Goal: Information Seeking & Learning: Learn about a topic

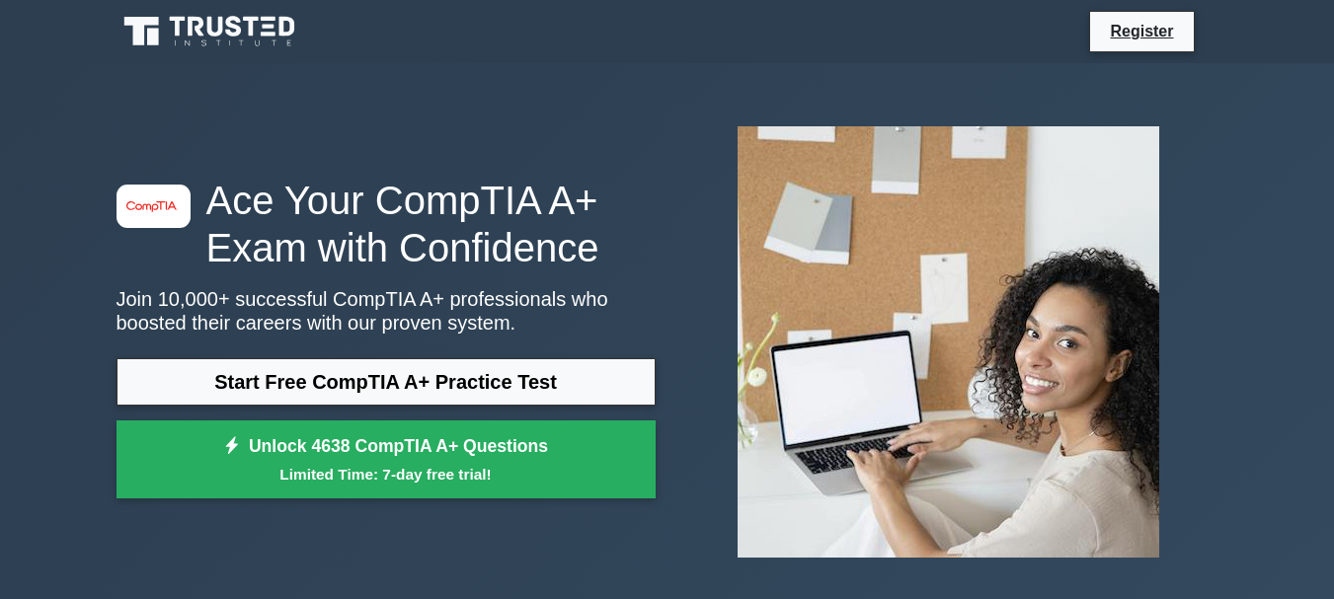
click at [250, 264] on h1 "Ace Your CompTIA A+ Exam with Confidence" at bounding box center [385, 224] width 539 height 95
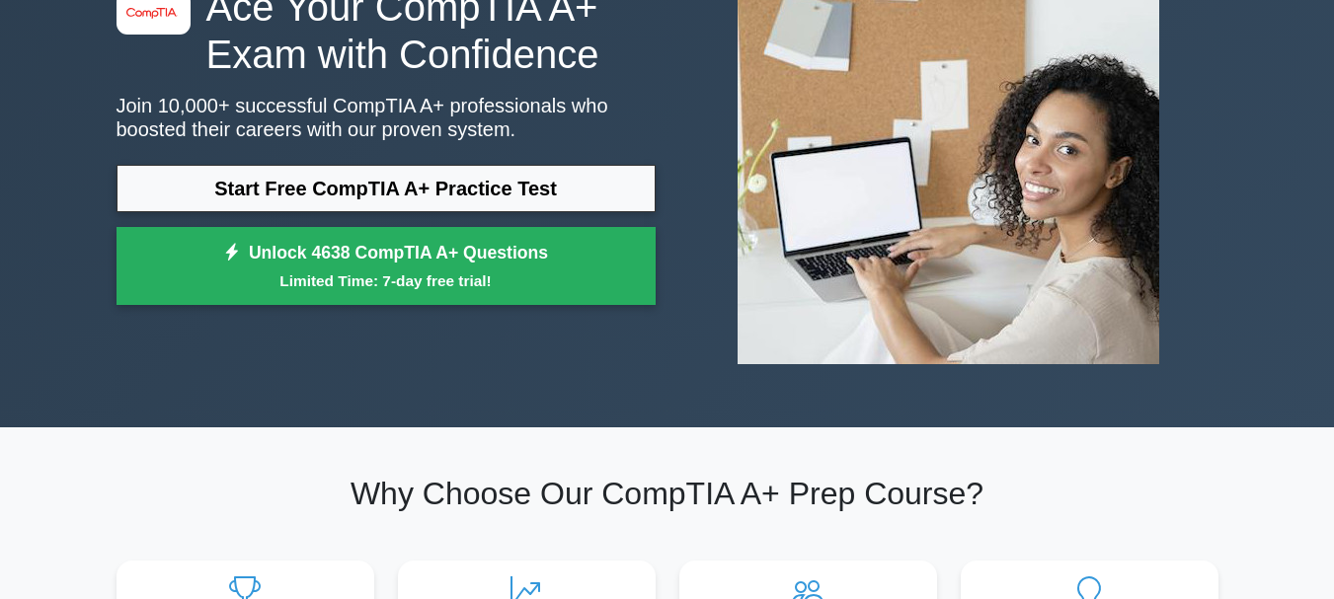
scroll to position [197, 0]
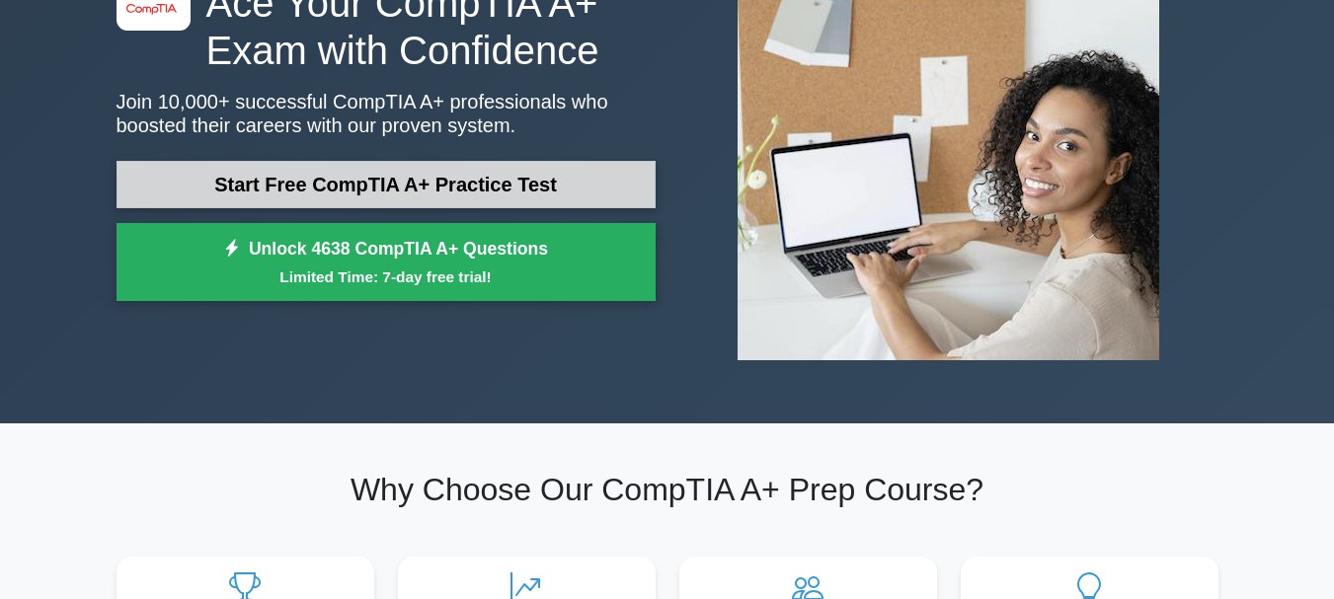
click at [482, 174] on link "Start Free CompTIA A+ Practice Test" at bounding box center [385, 184] width 539 height 47
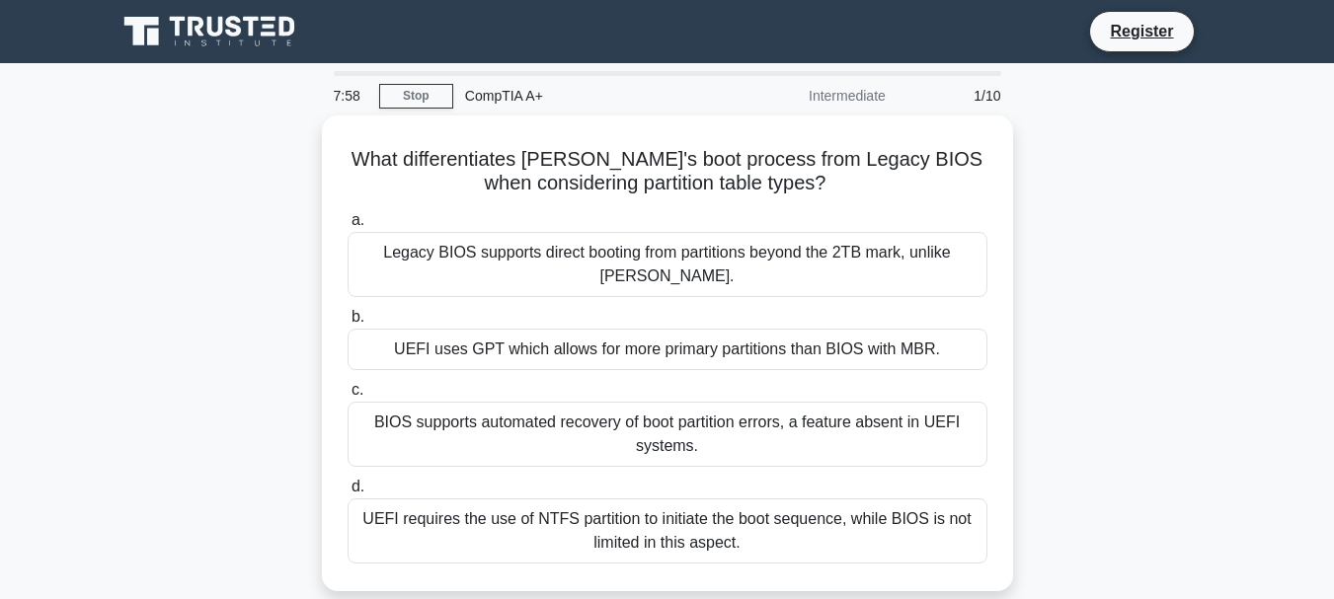
click at [1264, 498] on main "7:58 Stop CompTIA A+ Intermediate 1/10 What differentiates UEFI's boot process …" at bounding box center [667, 564] width 1334 height 1003
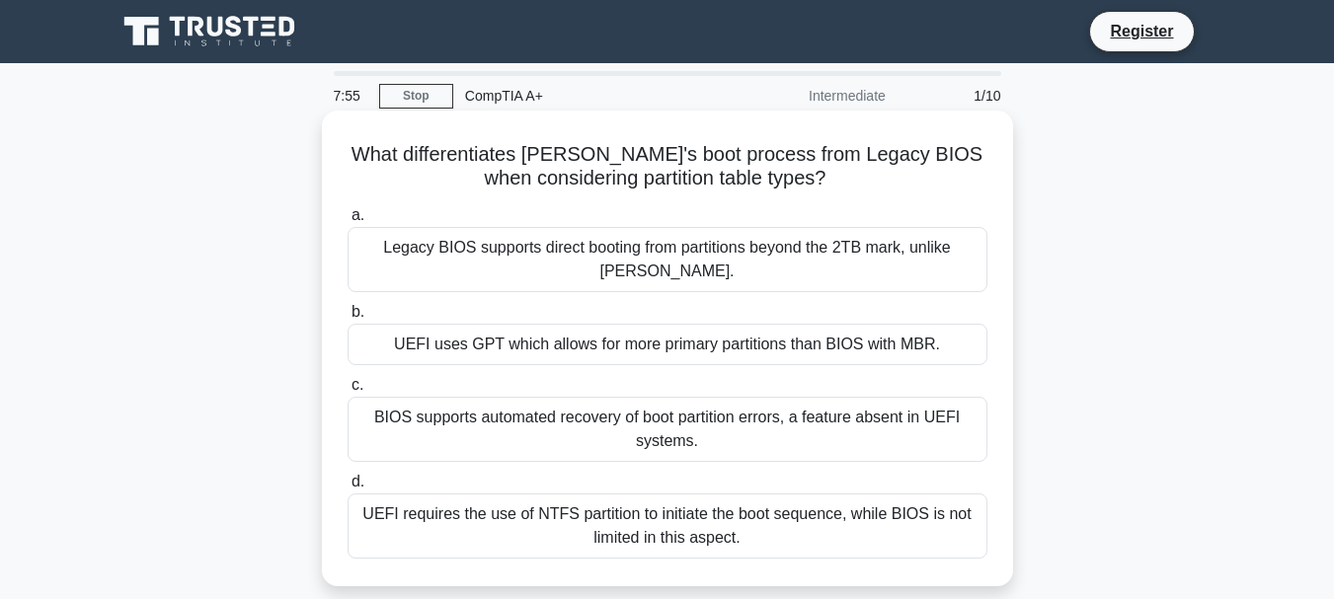
click at [403, 138] on div "What differentiates UEFI's boot process from Legacy BIOS when considering parti…" at bounding box center [667, 348] width 675 height 460
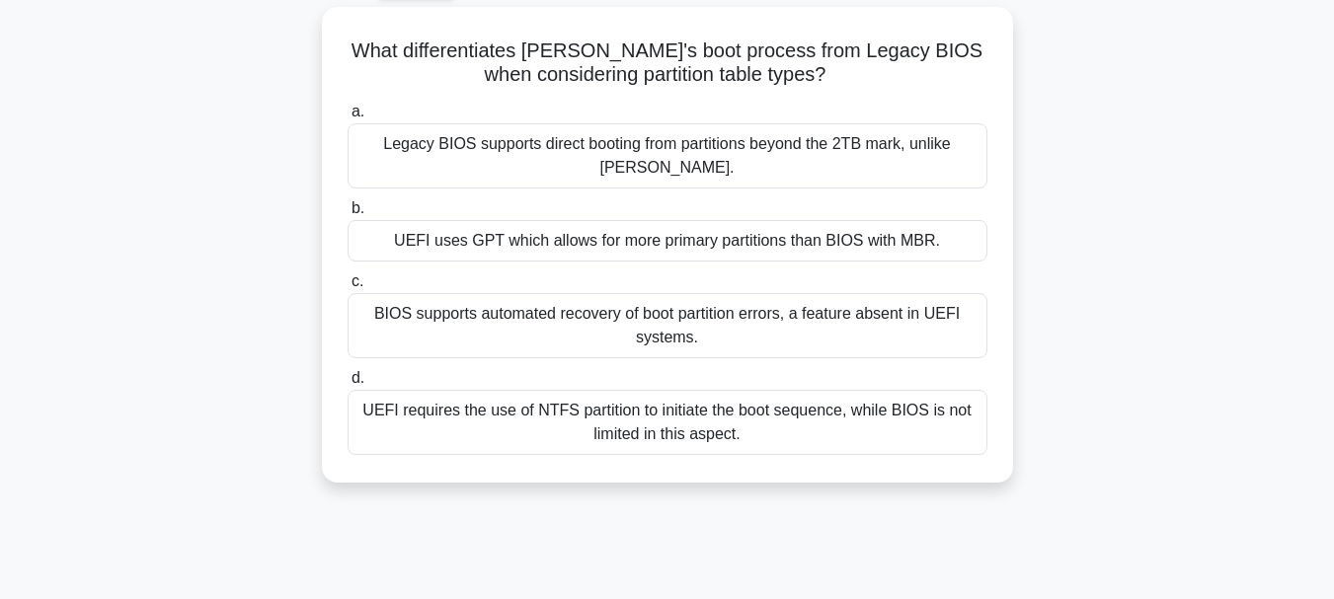
scroll to position [176, 0]
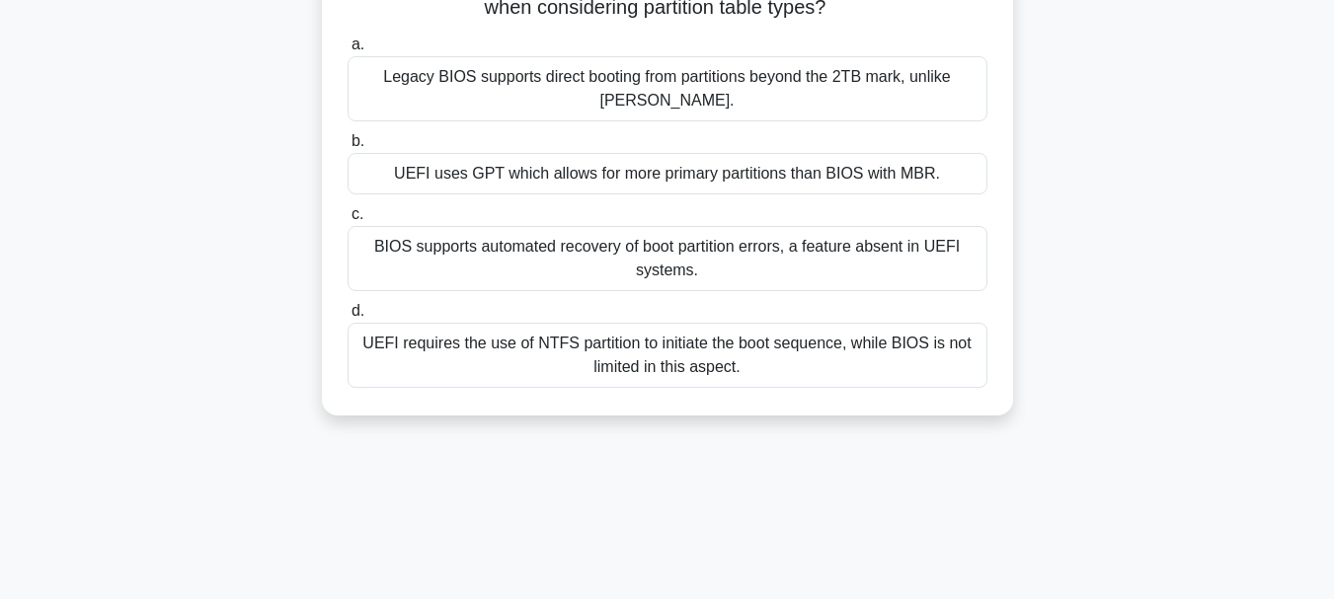
drag, startPoint x: 403, startPoint y: 138, endPoint x: 781, endPoint y: 442, distance: 485.2
click at [781, 442] on div "7:53 Stop CompTIA A+ Intermediate 1/10 What differentiates UEFI's boot process …" at bounding box center [667, 388] width 1125 height 987
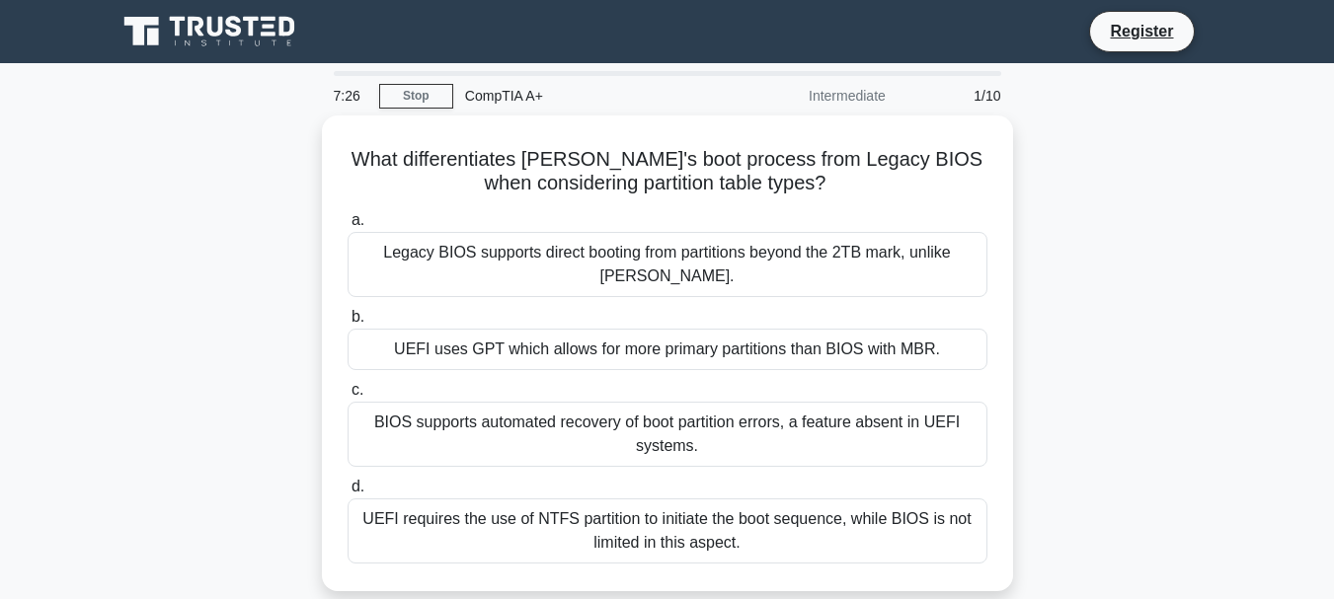
click at [1196, 256] on div "What differentiates UEFI's boot process from Legacy BIOS when considering parti…" at bounding box center [667, 365] width 1125 height 500
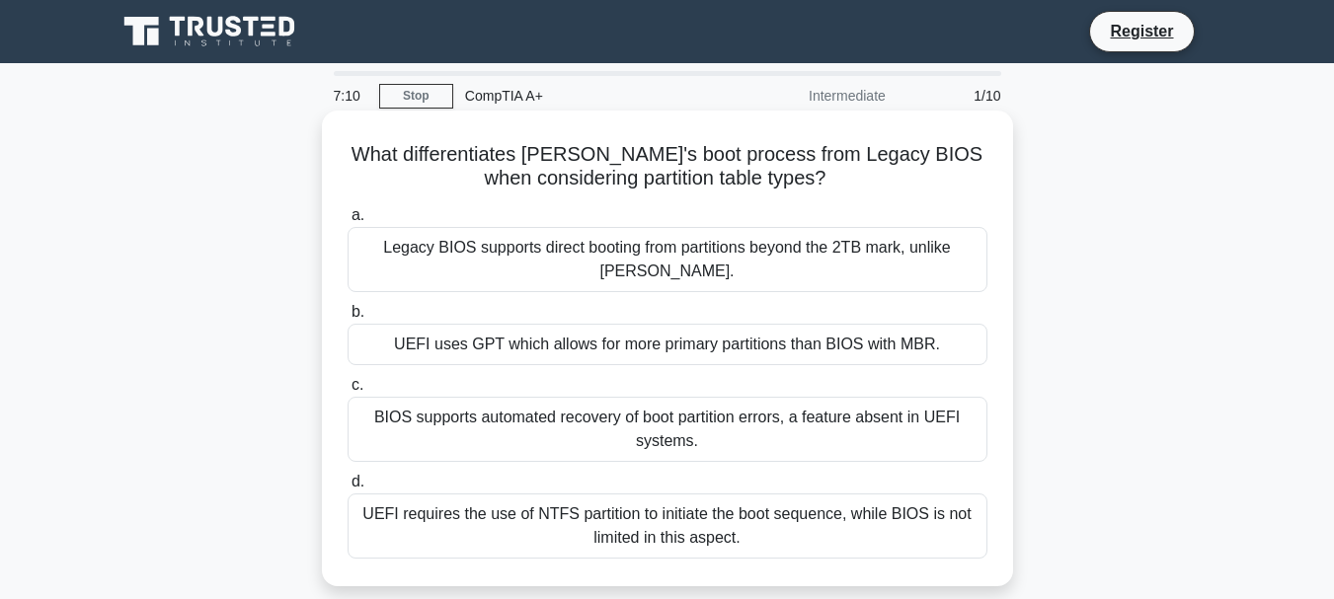
click at [373, 147] on h5 "What differentiates UEFI's boot process from Legacy BIOS when considering parti…" at bounding box center [668, 166] width 644 height 49
drag, startPoint x: 373, startPoint y: 147, endPoint x: 778, endPoint y: 524, distance: 553.2
click at [778, 524] on div "What differentiates UEFI's boot process from Legacy BIOS when considering parti…" at bounding box center [667, 348] width 675 height 460
copy div "What differentiates UEFI's boot process from Legacy BIOS when considering parti…"
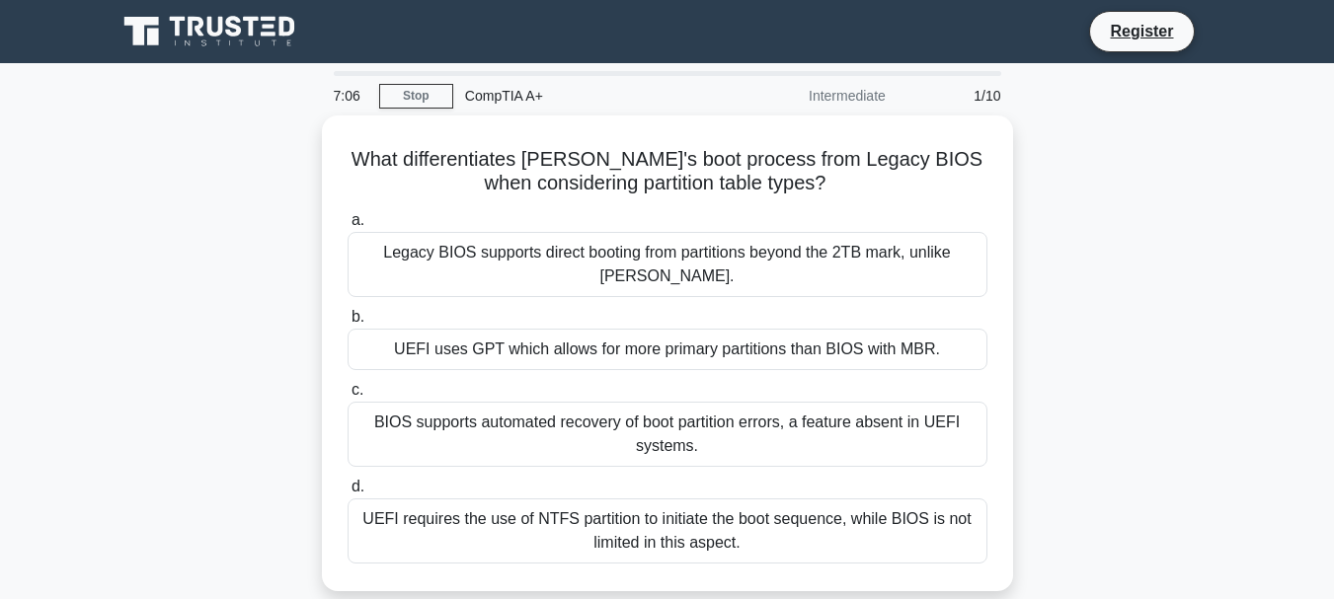
click at [1075, 235] on div "What differentiates UEFI's boot process from Legacy BIOS when considering parti…" at bounding box center [667, 365] width 1125 height 500
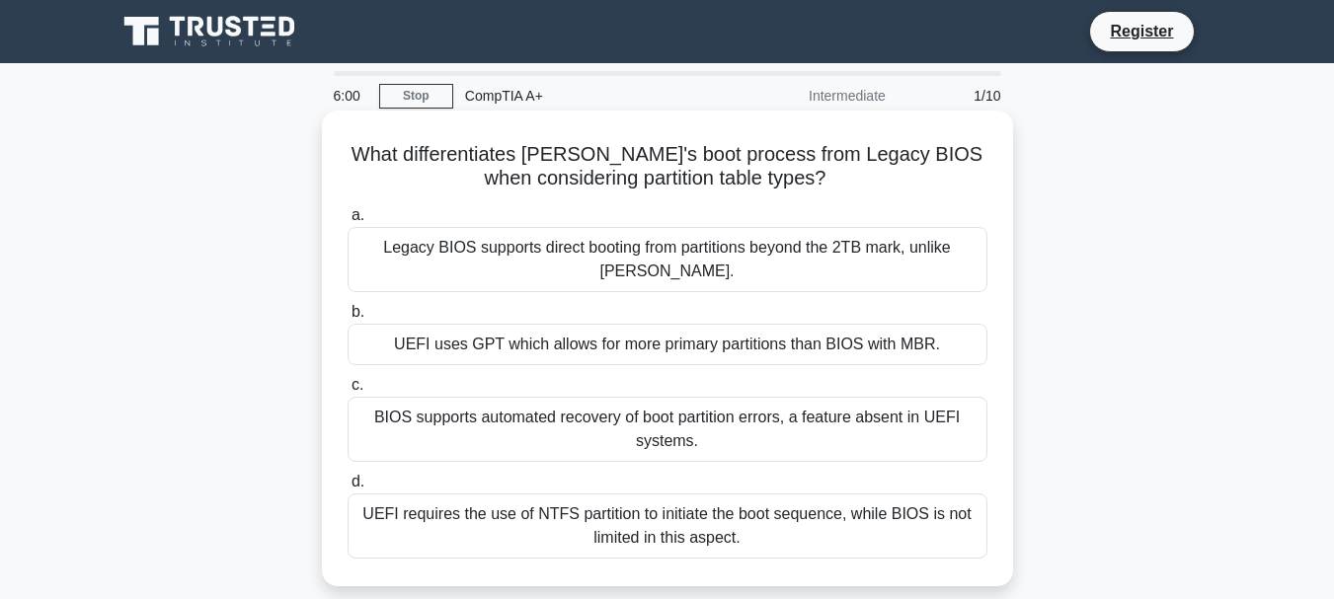
click at [386, 397] on div "BIOS supports automated recovery of boot partition errors, a feature absent in …" at bounding box center [667, 429] width 640 height 65
click at [347, 390] on input "c. BIOS supports automated recovery of boot partition errors, a feature absent …" at bounding box center [347, 385] width 0 height 13
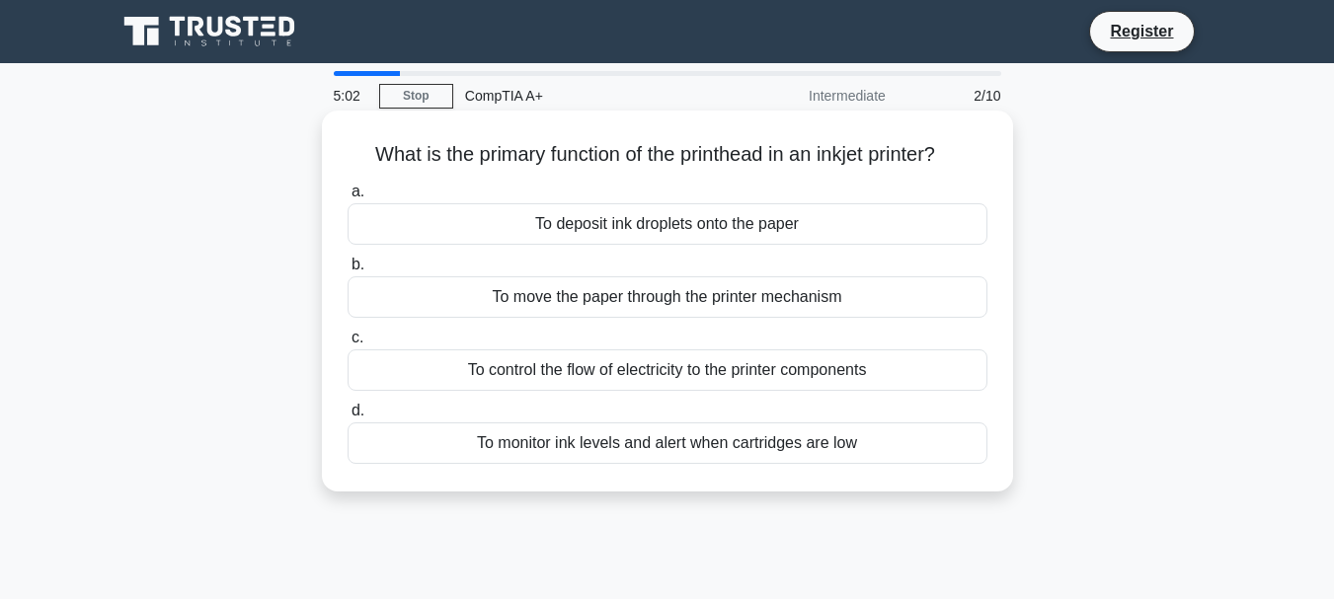
click at [484, 446] on div "To monitor ink levels and alert when cartridges are low" at bounding box center [667, 443] width 640 height 41
click at [347, 418] on input "d. To monitor ink levels and alert when cartridges are low" at bounding box center [347, 411] width 0 height 13
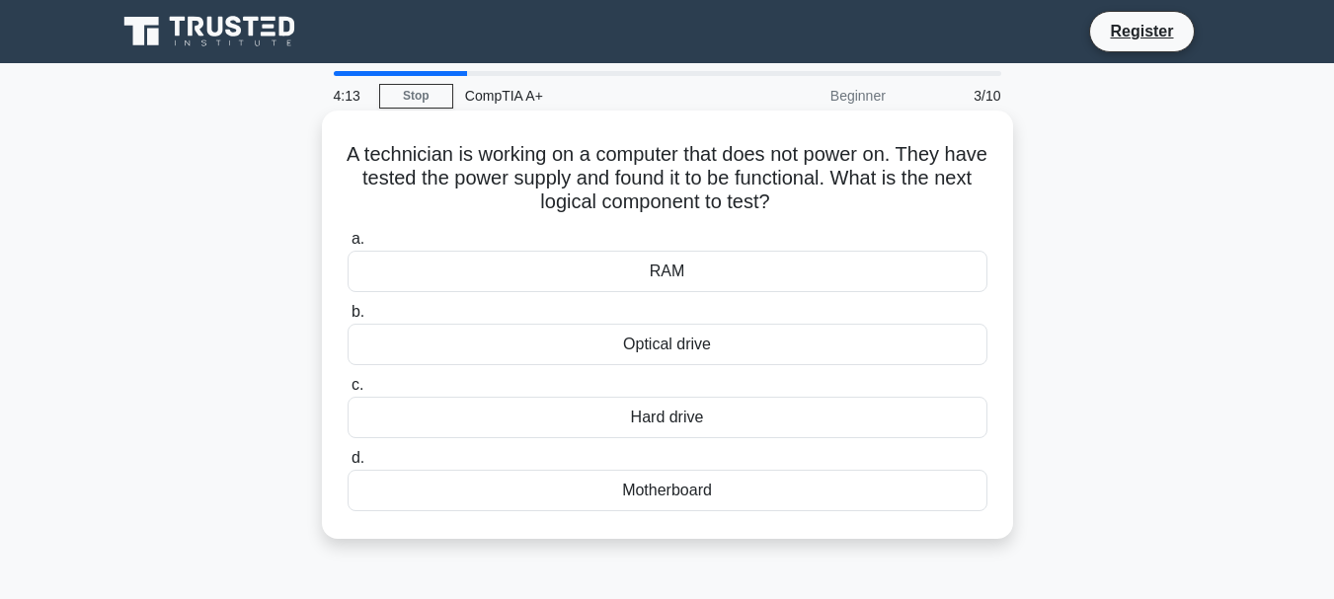
click at [649, 498] on div "Motherboard" at bounding box center [667, 490] width 640 height 41
click at [347, 465] on input "d. Motherboard" at bounding box center [347, 458] width 0 height 13
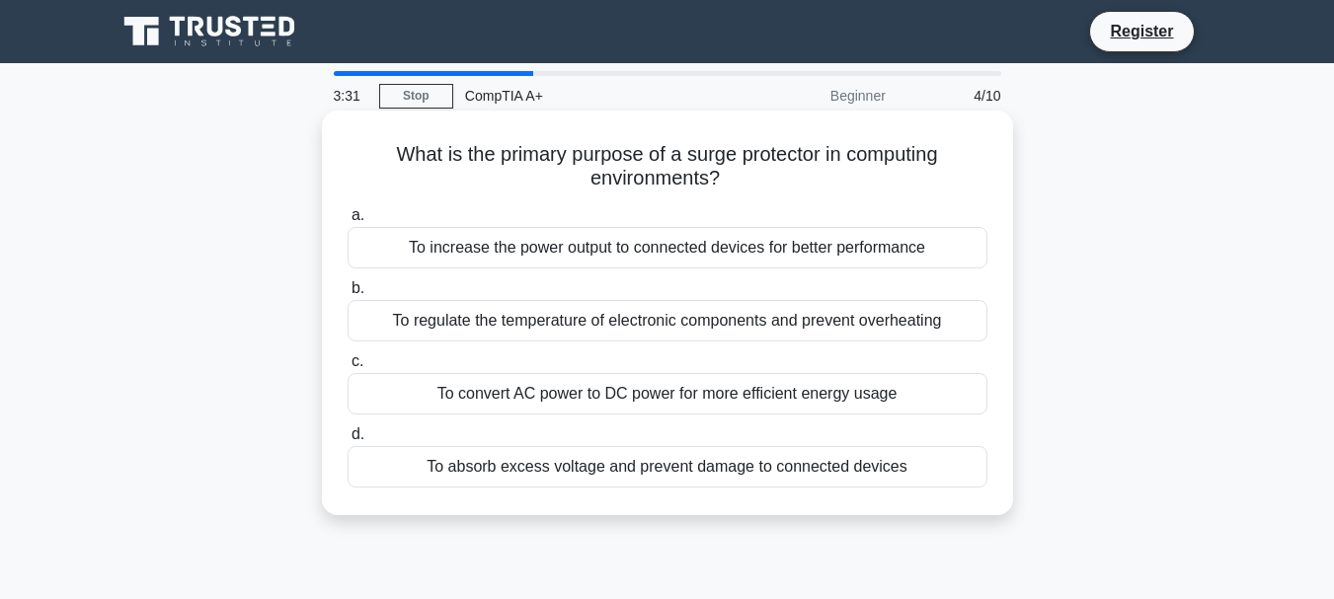
click at [396, 157] on h5 "What is the primary purpose of a surge protector in computing environments? .sp…" at bounding box center [668, 166] width 644 height 49
drag, startPoint x: 396, startPoint y: 157, endPoint x: 654, endPoint y: 480, distance: 413.6
click at [654, 480] on div "What is the primary purpose of a surge protector in computing environments? .sp…" at bounding box center [667, 312] width 675 height 389
copy div "What is the primary purpose of a surge protector in computing environments? .sp…"
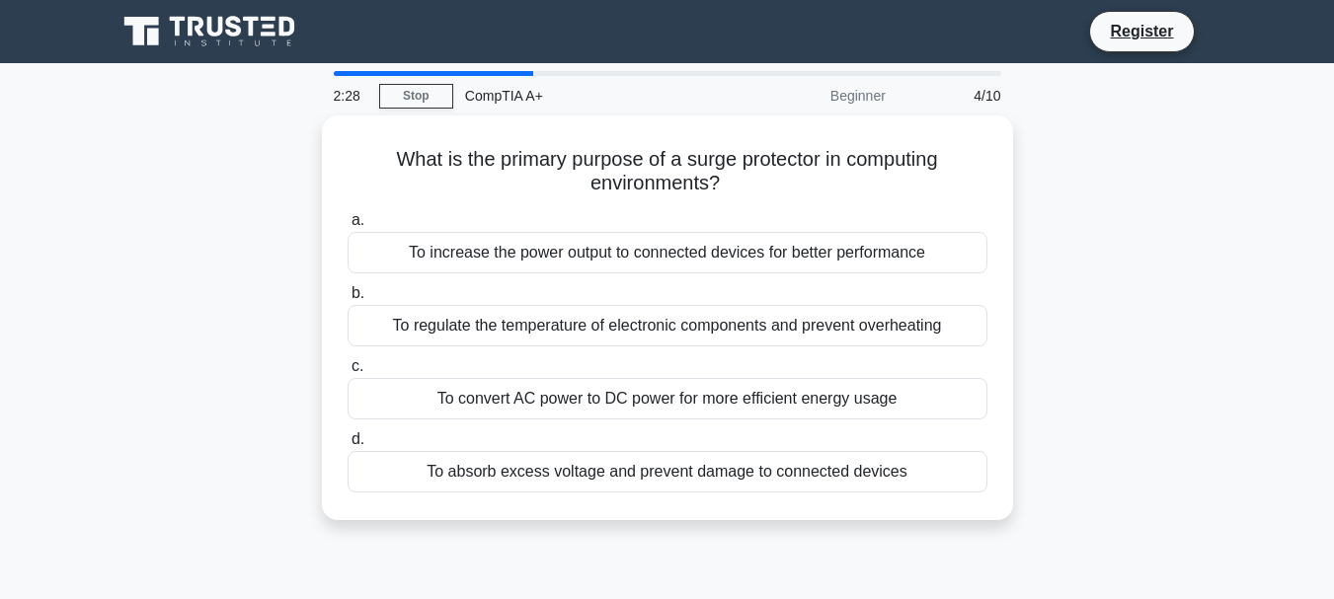
click at [1159, 350] on div "What is the primary purpose of a surge protector in computing environments? .sp…" at bounding box center [667, 329] width 1125 height 428
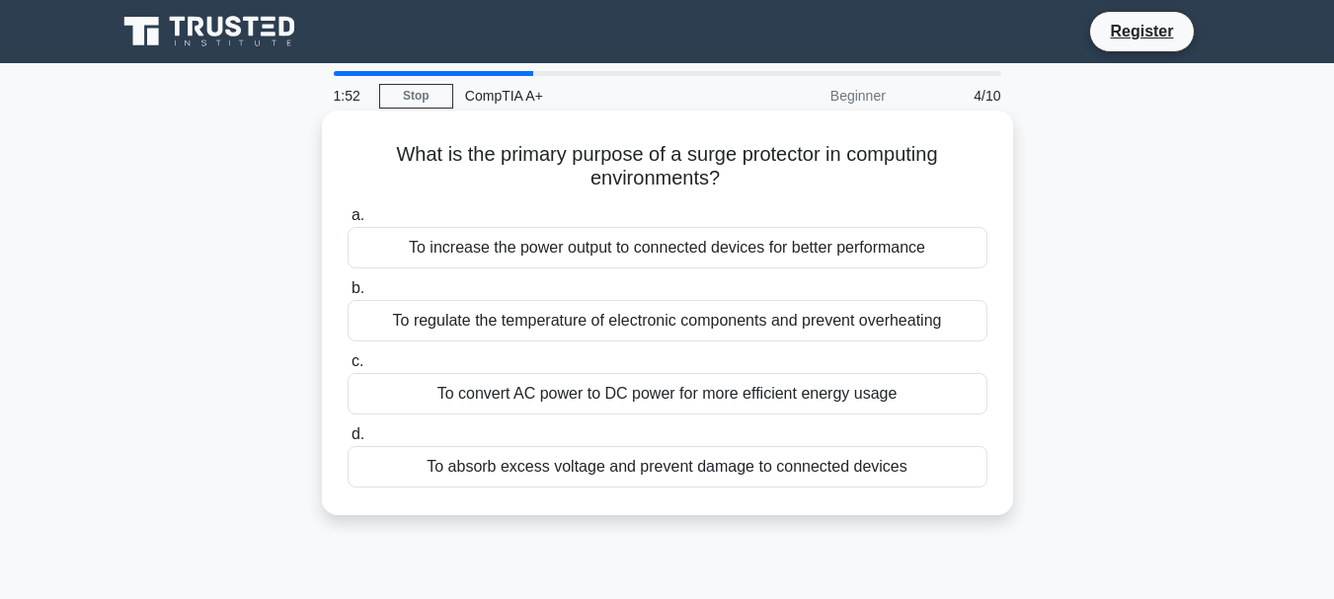
click at [691, 468] on div "To absorb excess voltage and prevent damage to connected devices" at bounding box center [667, 466] width 640 height 41
click at [347, 441] on input "d. To absorb excess voltage and prevent damage to connected devices" at bounding box center [347, 434] width 0 height 13
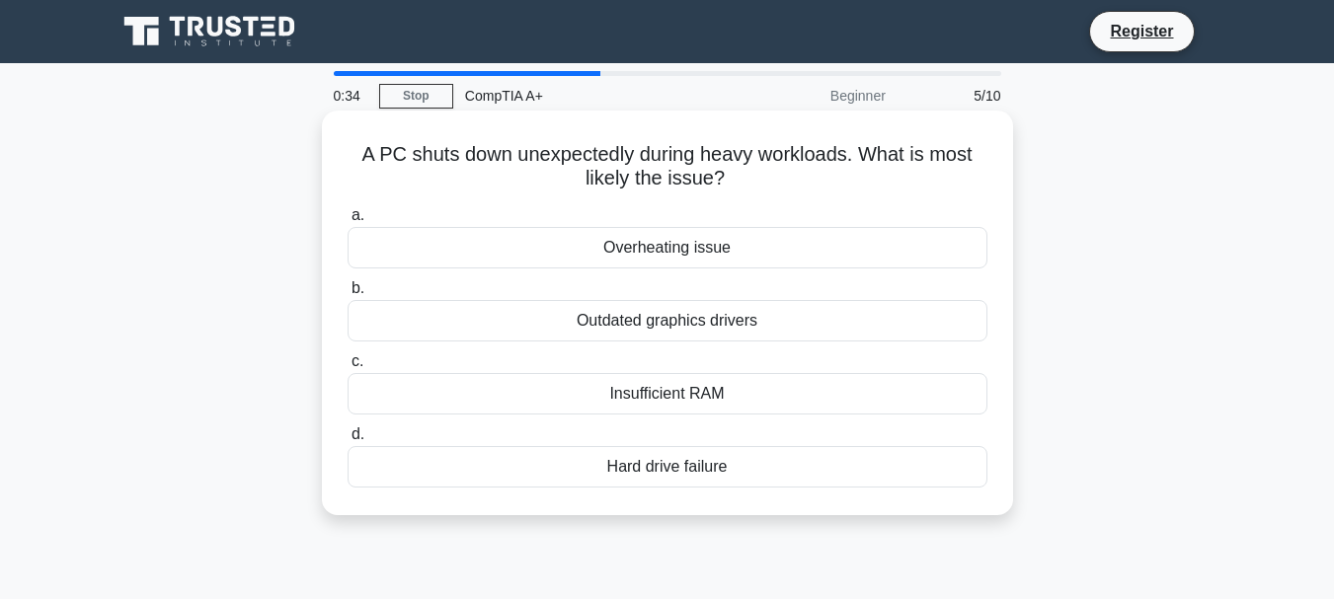
click at [641, 251] on div "Overheating issue" at bounding box center [667, 247] width 640 height 41
click at [347, 222] on input "a. Overheating issue" at bounding box center [347, 215] width 0 height 13
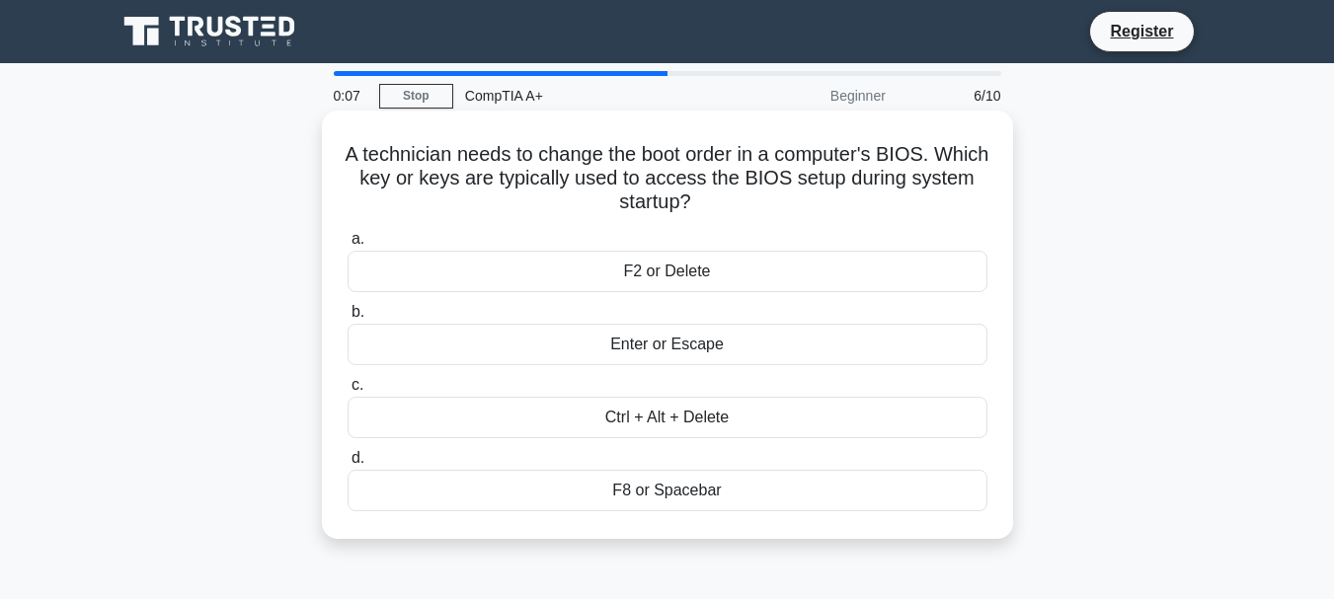
click at [641, 276] on div "F2 or Delete" at bounding box center [667, 271] width 640 height 41
click at [347, 246] on input "a. F2 or Delete" at bounding box center [347, 239] width 0 height 13
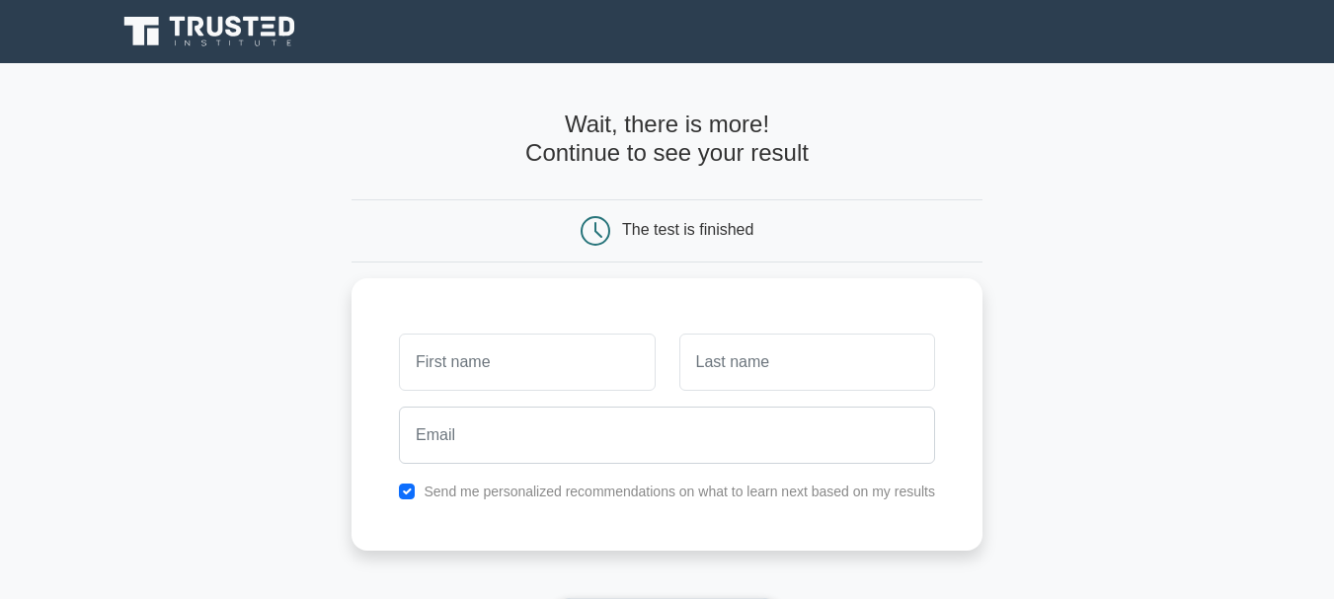
click at [585, 132] on h4 "Wait, there is more! Continue to see your result" at bounding box center [666, 139] width 631 height 57
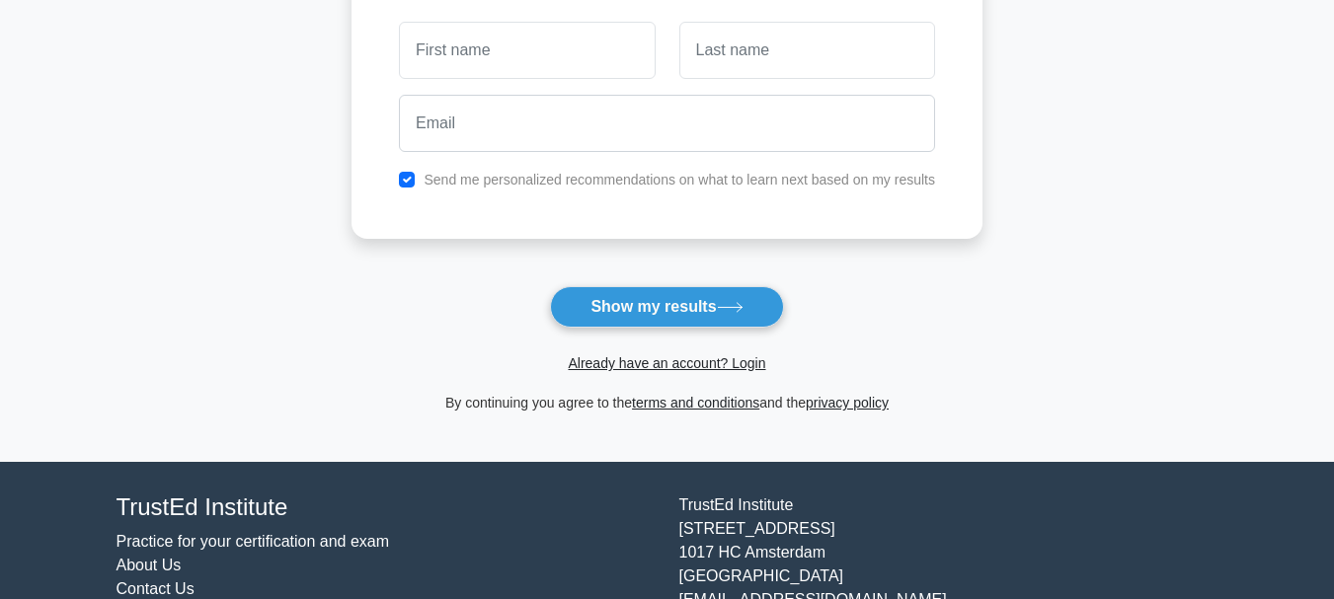
scroll to position [316, 0]
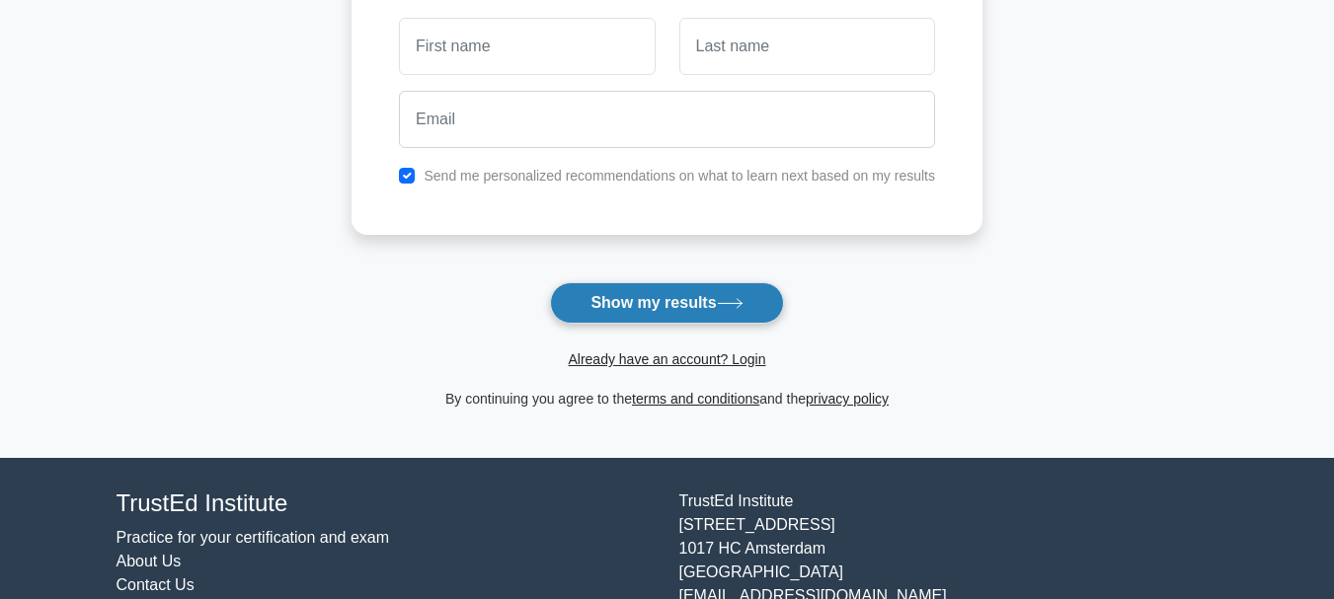
click at [656, 292] on button "Show my results" at bounding box center [666, 302] width 233 height 41
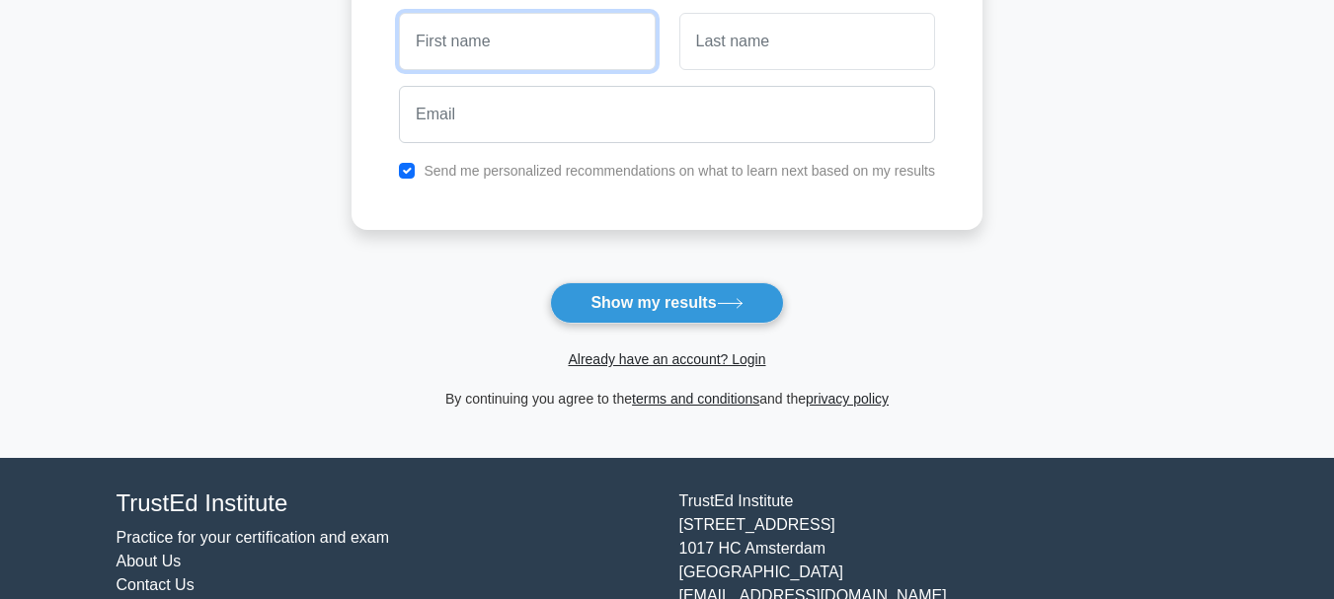
click at [524, 62] on input "text" at bounding box center [527, 41] width 256 height 57
type input "Paulo"
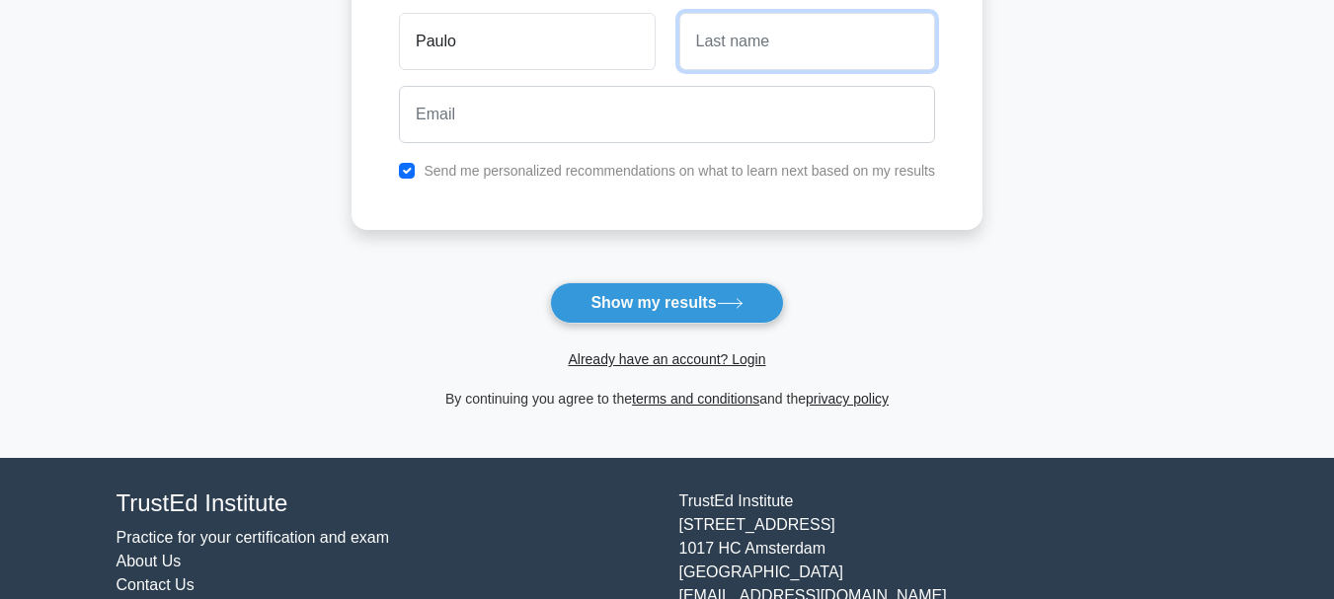
click at [693, 52] on input "text" at bounding box center [807, 41] width 256 height 57
type input "Bslças"
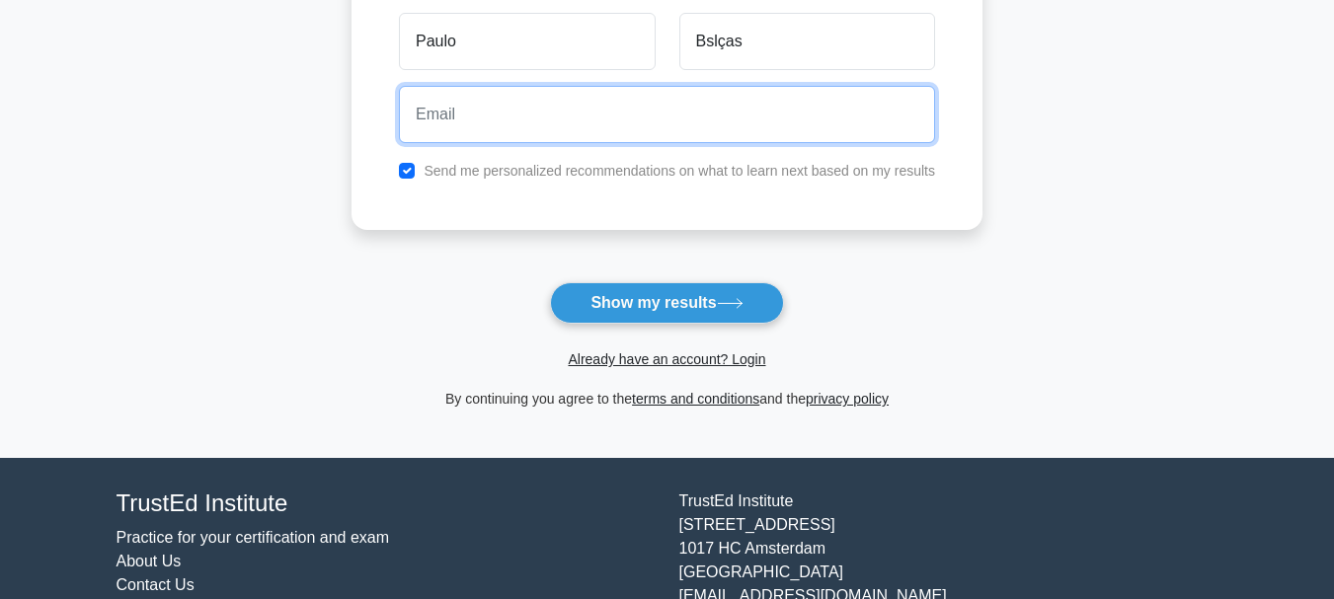
click at [604, 143] on input "email" at bounding box center [667, 114] width 536 height 57
type input "clodoaldosantana45@gmail.com"
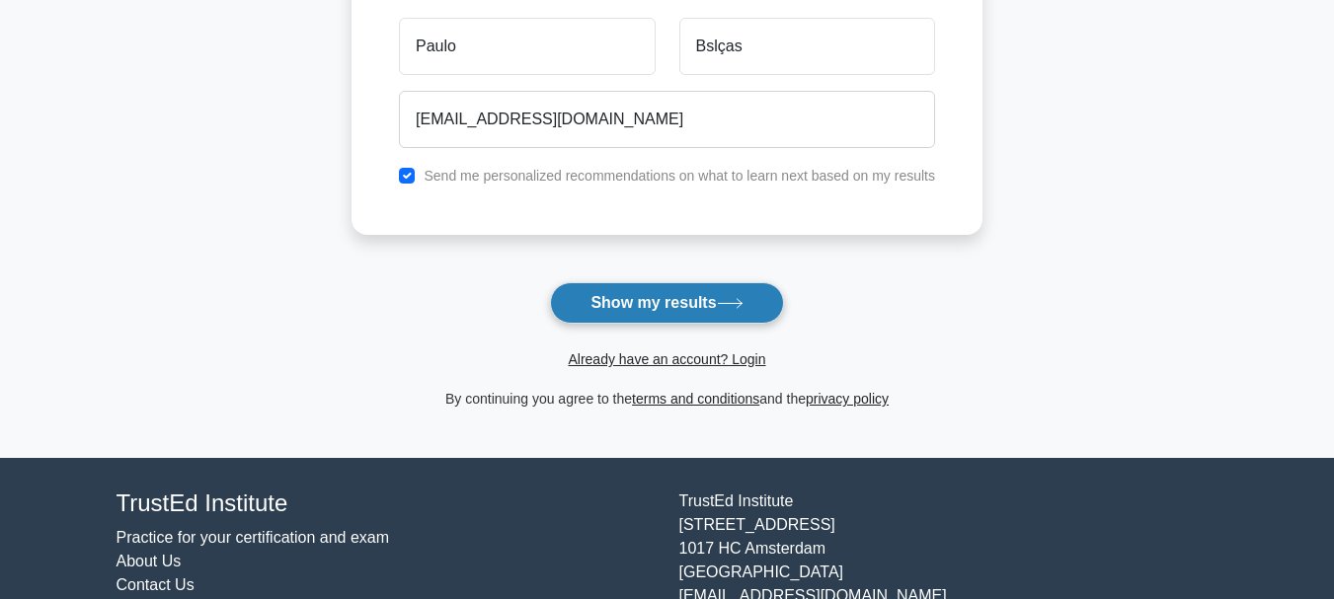
click at [665, 298] on button "Show my results" at bounding box center [666, 302] width 233 height 41
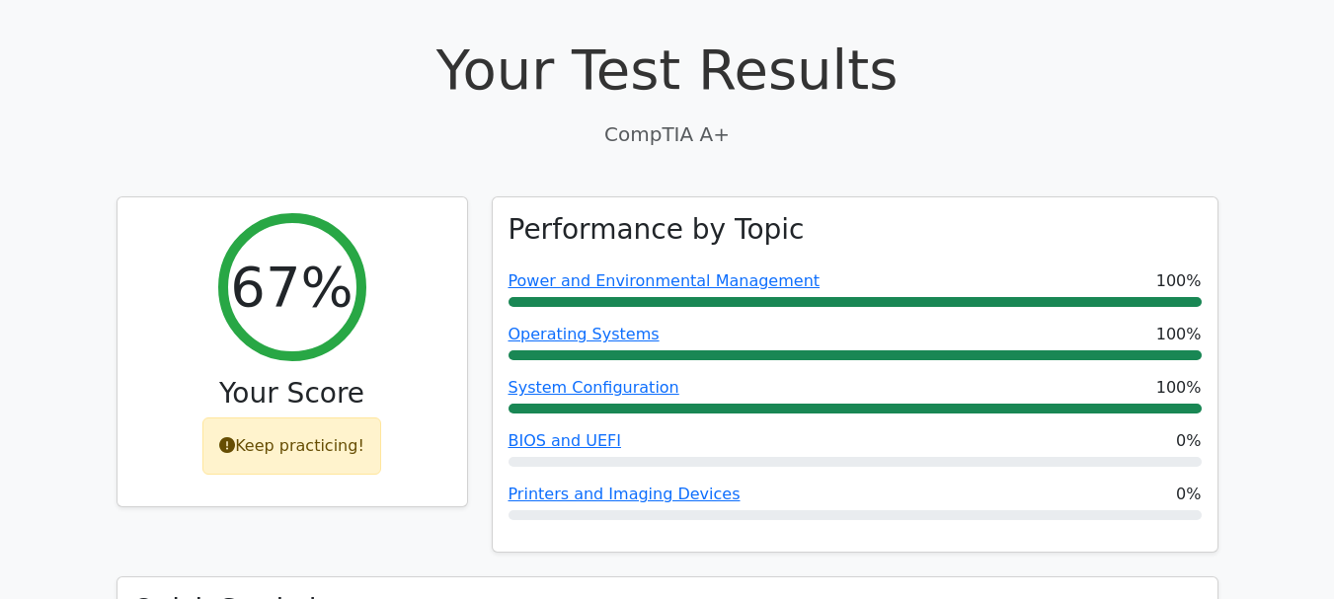
scroll to position [611, 0]
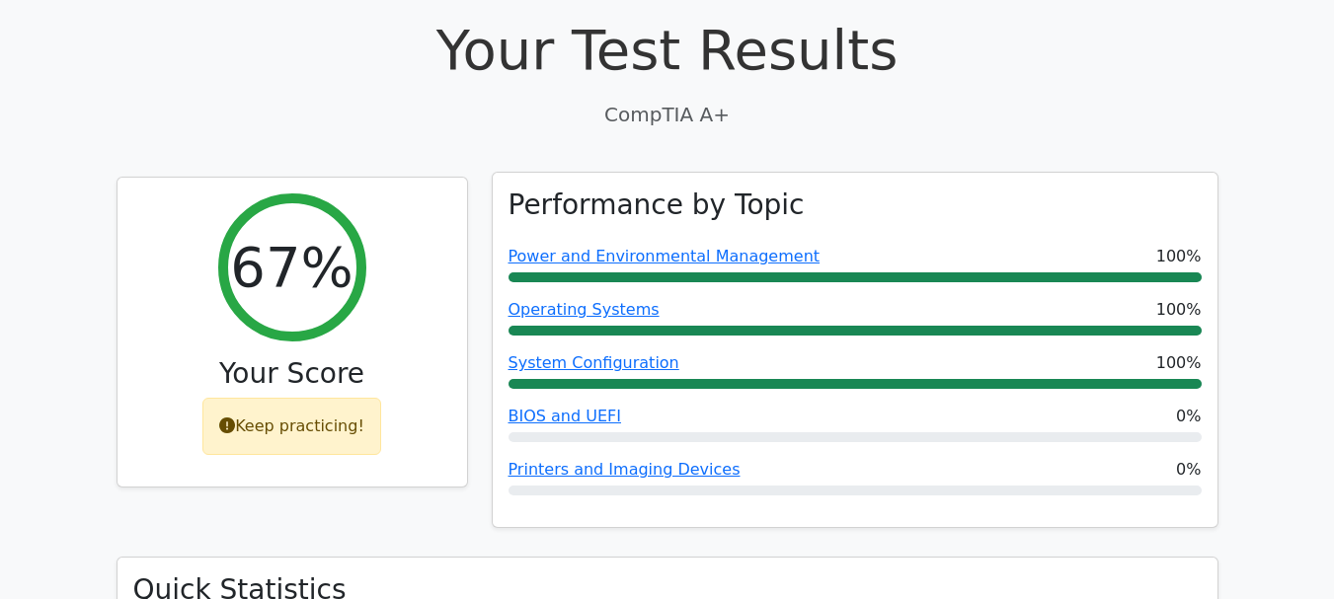
click at [1006, 245] on div "Power and Environmental Management 100%" at bounding box center [854, 257] width 693 height 24
